Goal: Task Accomplishment & Management: Use online tool/utility

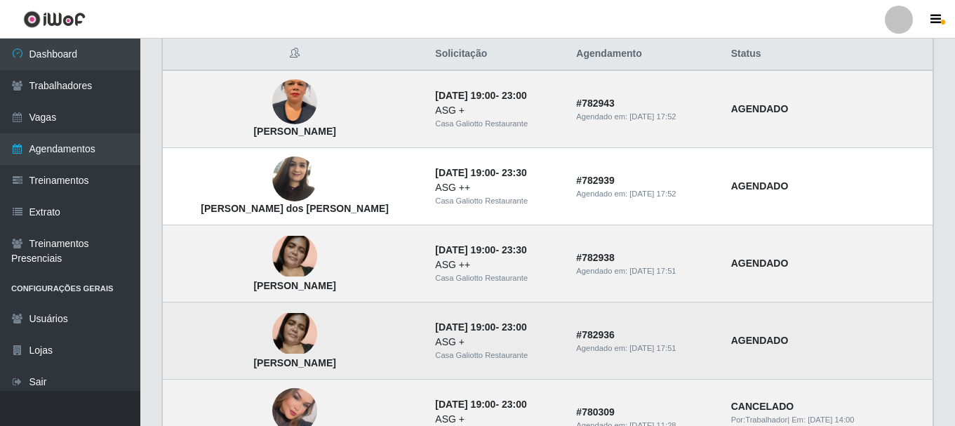
scroll to position [70, 0]
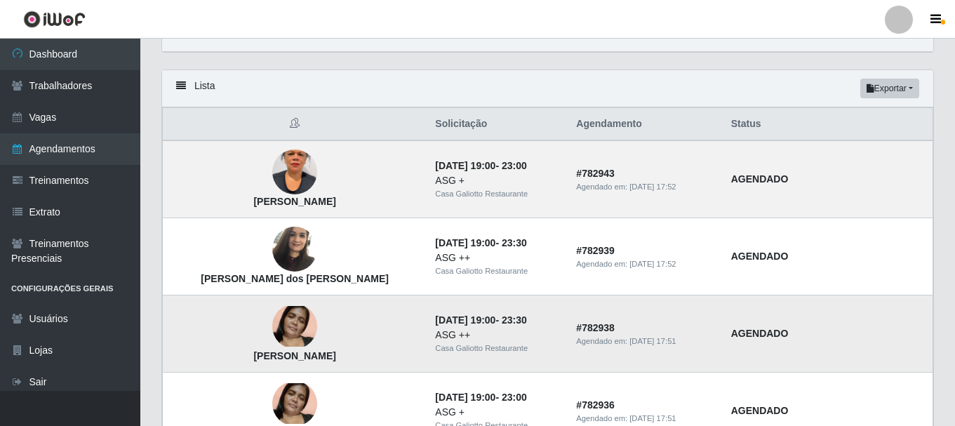
click at [281, 332] on img at bounding box center [294, 326] width 45 height 41
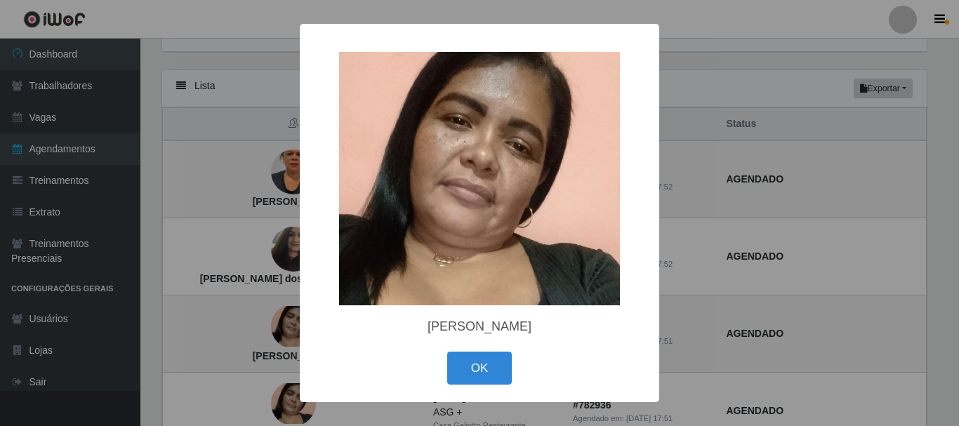
click at [251, 154] on div "× [PERSON_NAME] OK Cancel" at bounding box center [479, 213] width 959 height 426
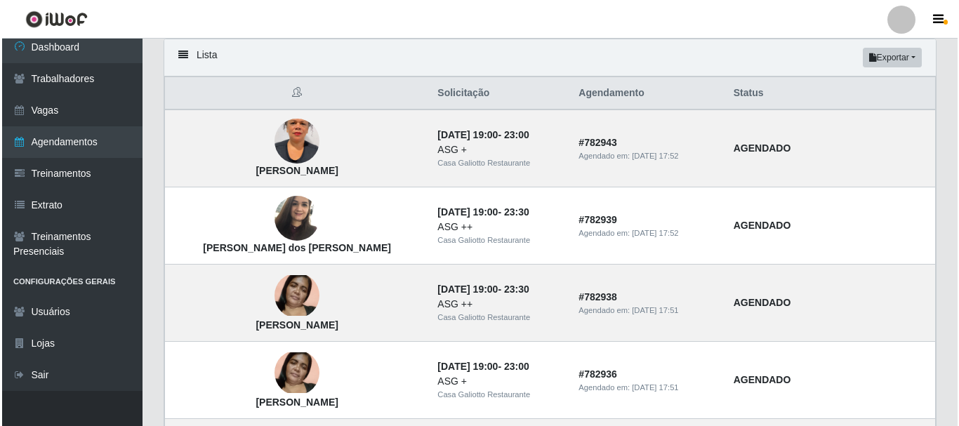
scroll to position [0, 0]
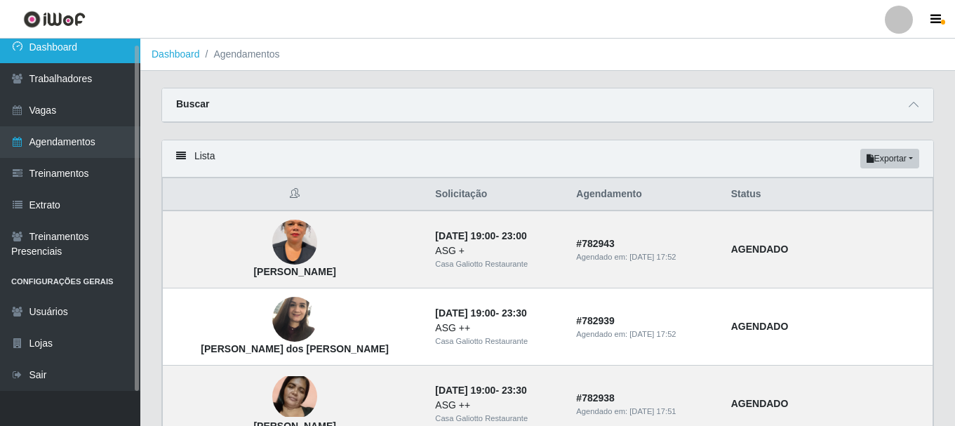
click at [107, 44] on link "Dashboard" at bounding box center [70, 48] width 140 height 32
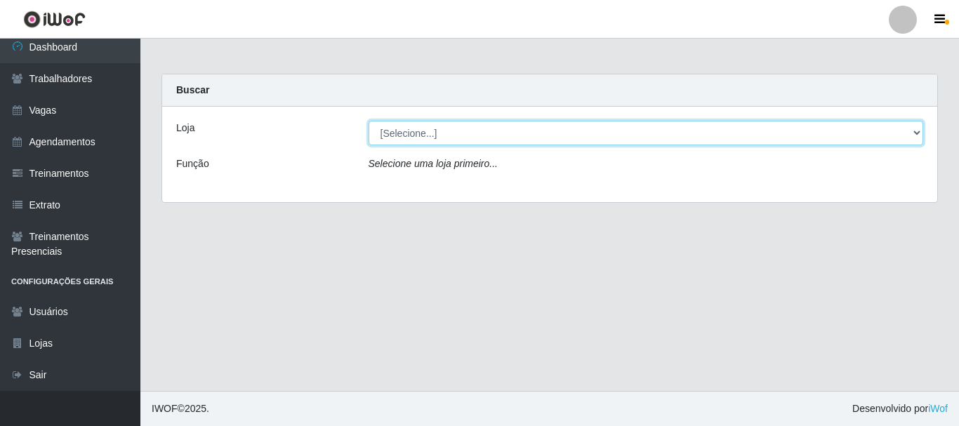
drag, startPoint x: 454, startPoint y: 129, endPoint x: 461, endPoint y: 143, distance: 15.7
click at [458, 131] on select "[Selecione...] [GEOGRAPHIC_DATA]" at bounding box center [646, 133] width 555 height 25
select select "279"
click at [369, 121] on select "[Selecione...] [GEOGRAPHIC_DATA]" at bounding box center [646, 133] width 555 height 25
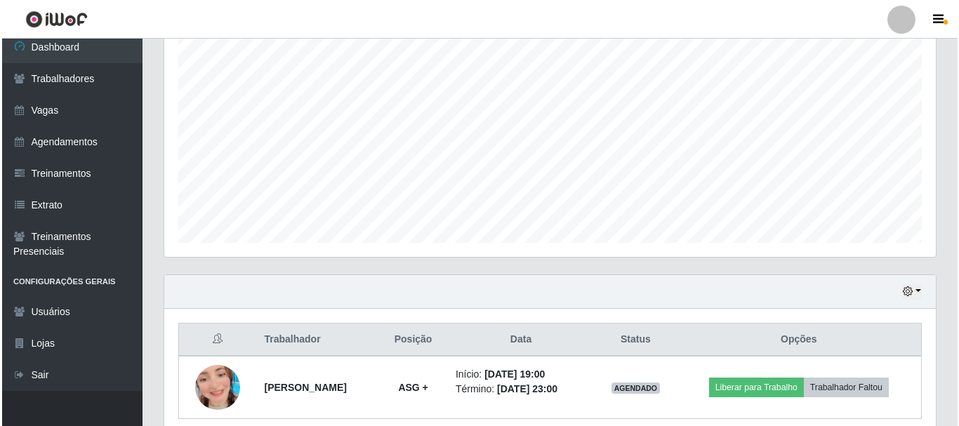
scroll to position [319, 0]
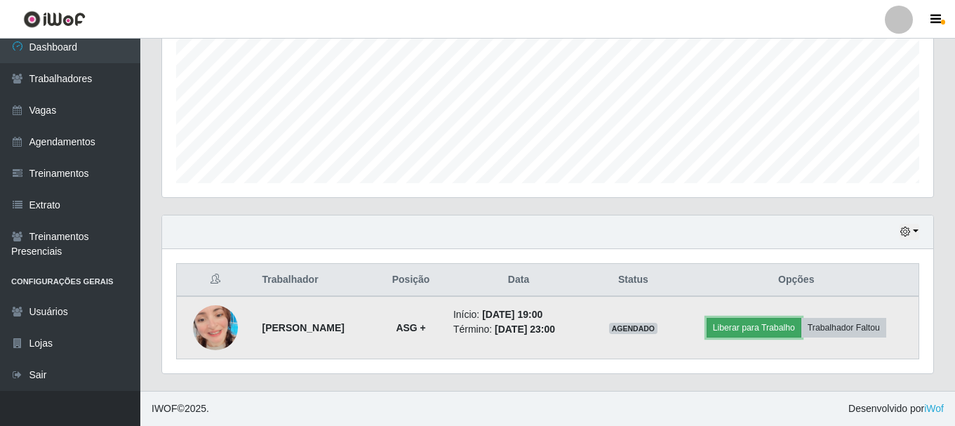
click at [748, 322] on button "Liberar para Trabalho" at bounding box center [754, 328] width 95 height 20
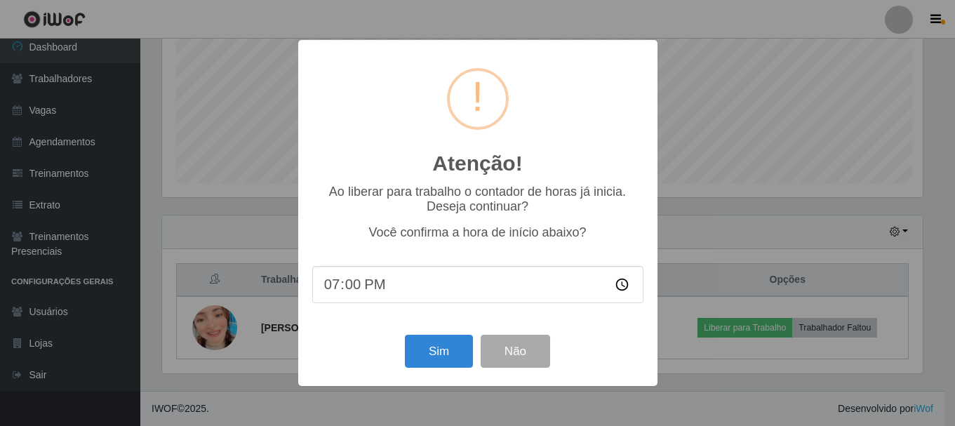
scroll to position [291, 764]
click at [434, 341] on button "Sim" at bounding box center [440, 351] width 68 height 33
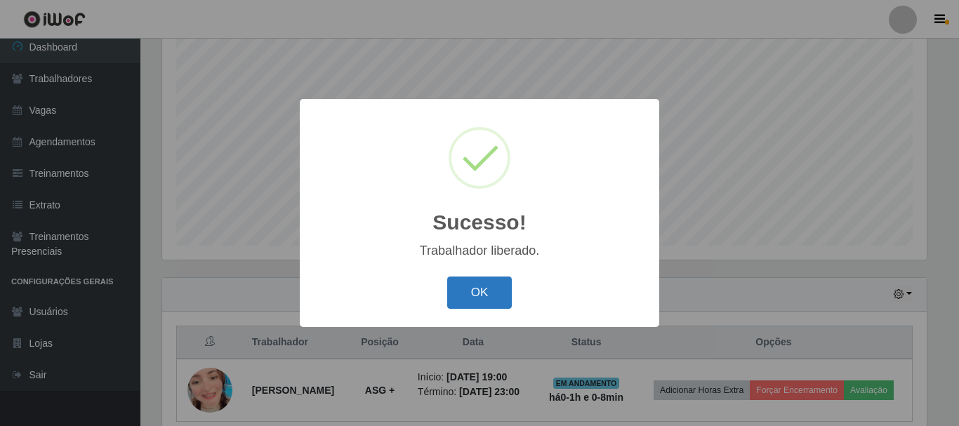
click at [485, 306] on button "OK" at bounding box center [479, 293] width 65 height 33
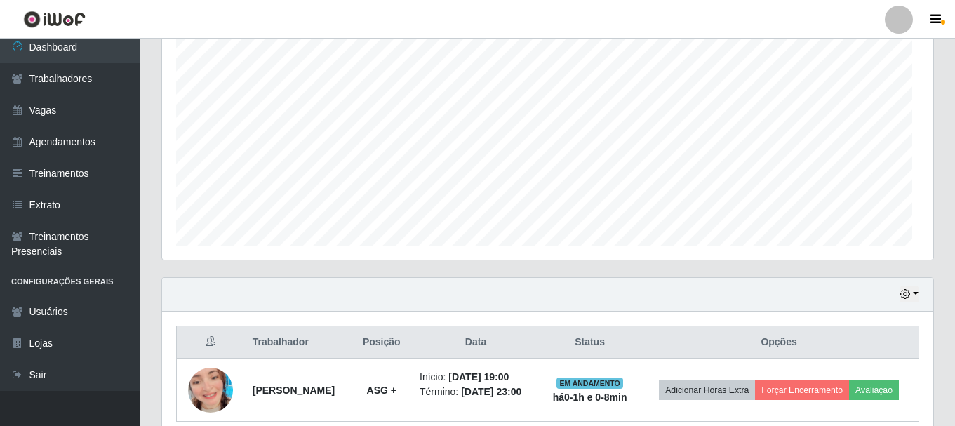
scroll to position [291, 772]
